Goal: Find specific page/section: Find specific page/section

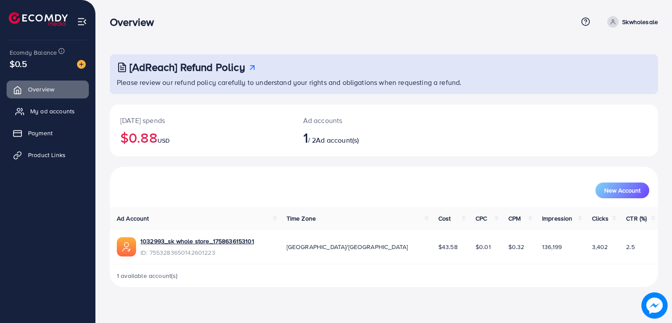
click at [82, 113] on link "My ad accounts" at bounding box center [48, 111] width 82 height 18
